Goal: Find specific page/section: Find specific page/section

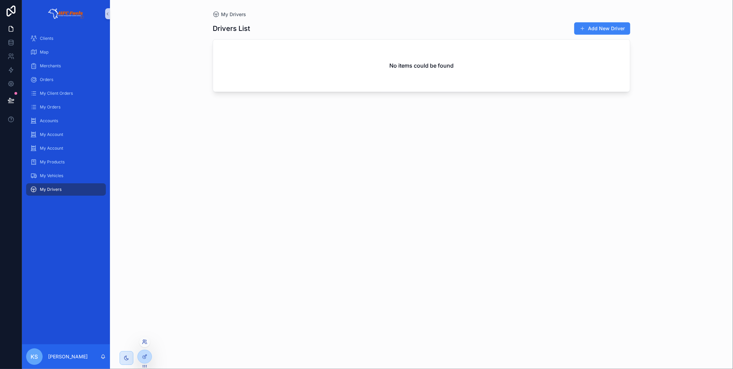
click at [142, 341] on icon at bounding box center [144, 341] width 5 height 5
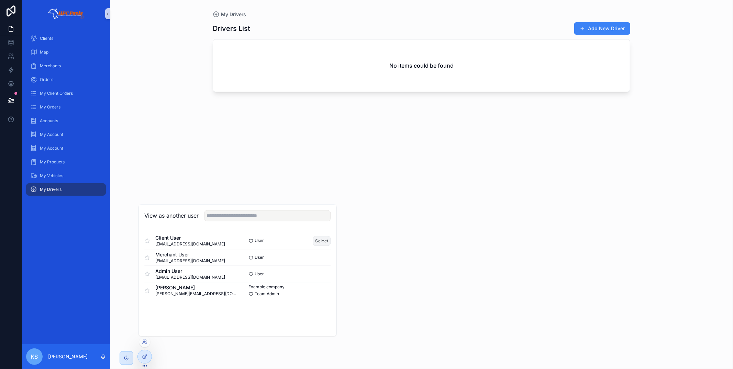
click at [319, 241] on button "Select" at bounding box center [322, 241] width 18 height 10
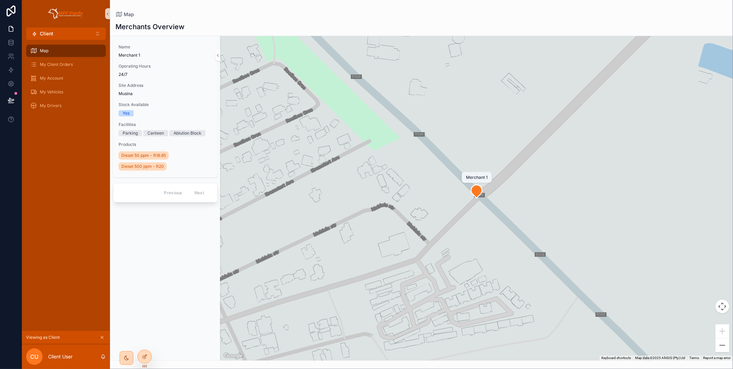
click at [474, 195] on icon "scrollable content" at bounding box center [476, 191] width 11 height 13
